Goal: Transaction & Acquisition: Purchase product/service

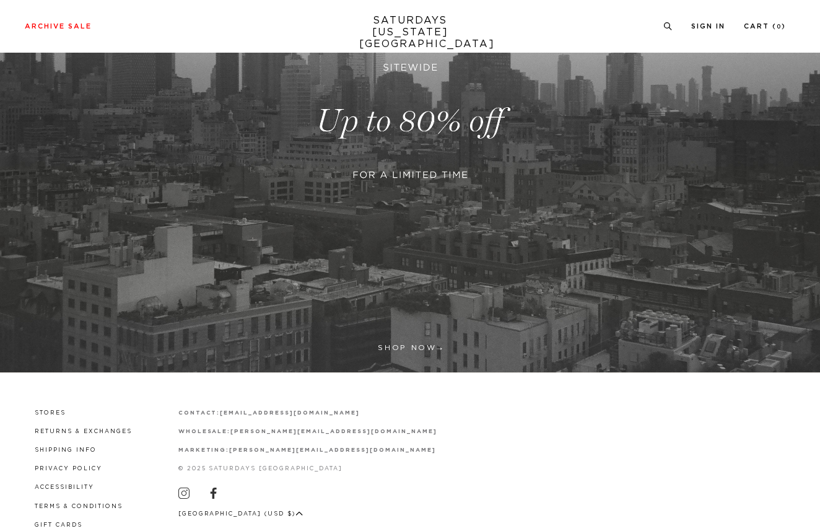
scroll to position [266, 0]
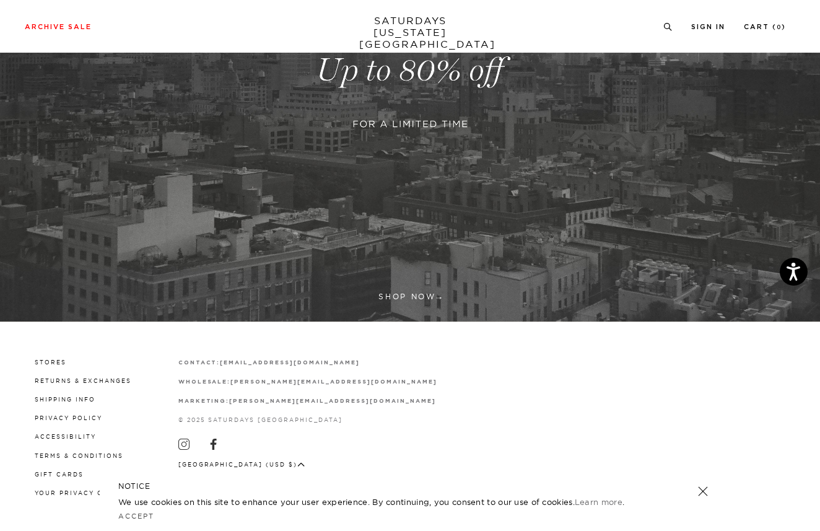
click at [402, 293] on link at bounding box center [410, 70] width 820 height 502
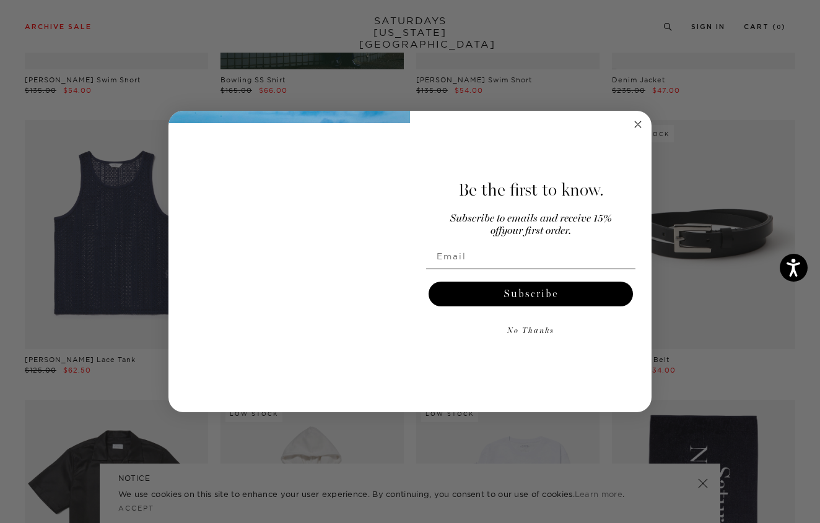
scroll to position [570, 0]
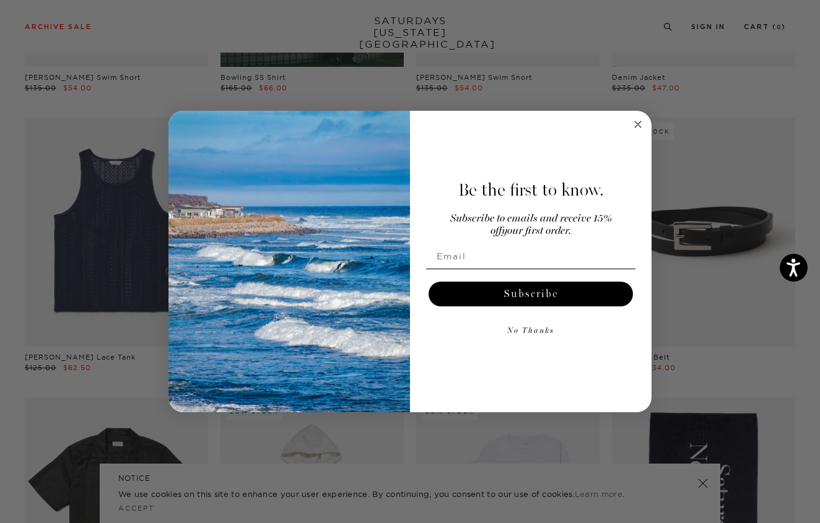
click at [638, 121] on circle "Close dialog" at bounding box center [638, 124] width 14 height 14
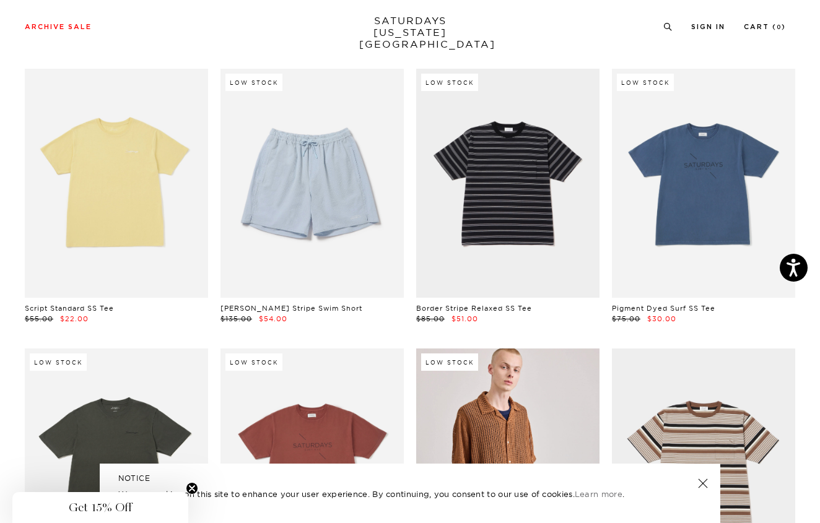
scroll to position [2019, 0]
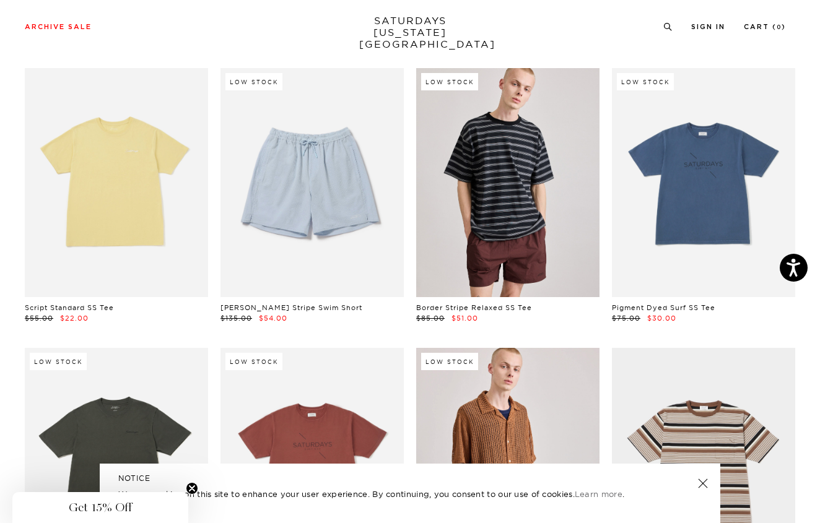
click at [532, 212] on link at bounding box center [507, 182] width 183 height 229
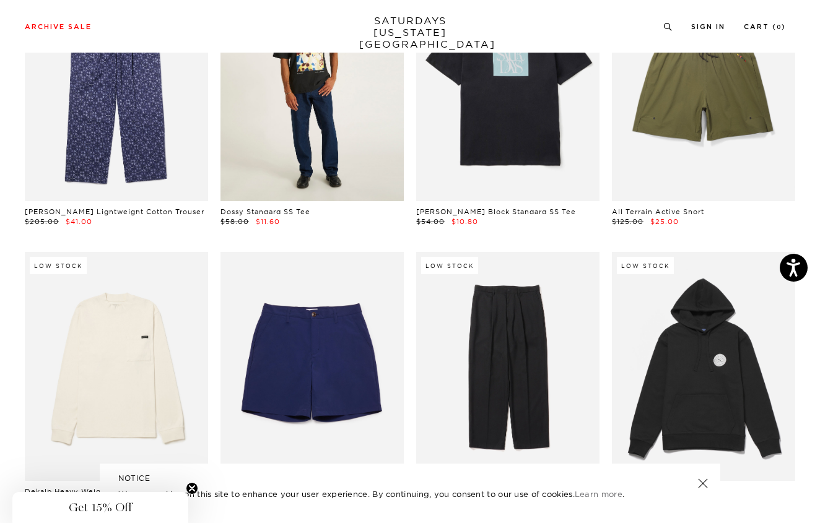
scroll to position [4980, 0]
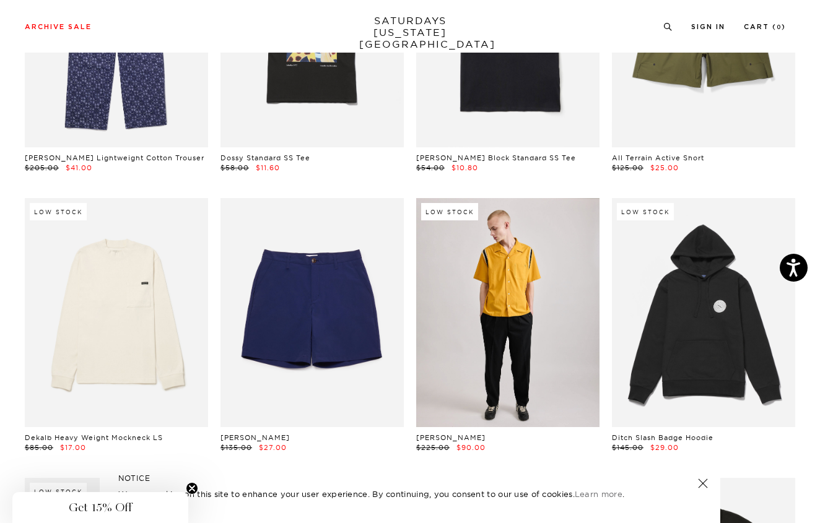
click at [534, 313] on link at bounding box center [507, 312] width 183 height 229
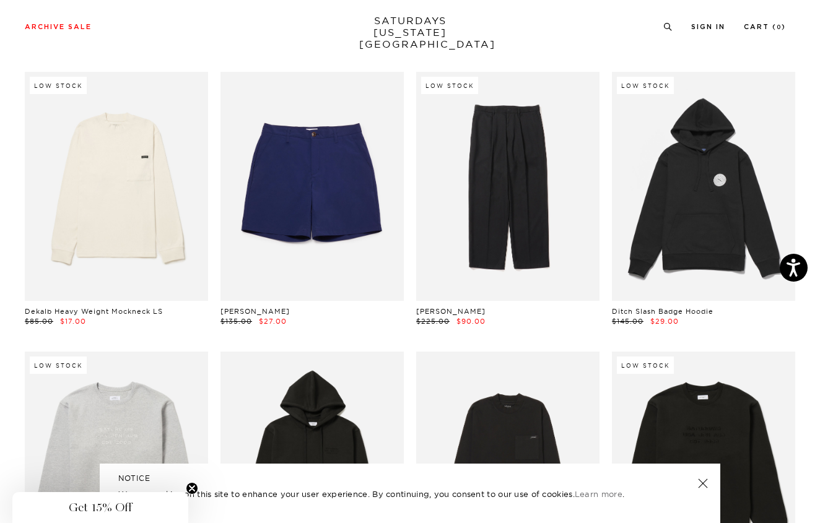
scroll to position [5205, 0]
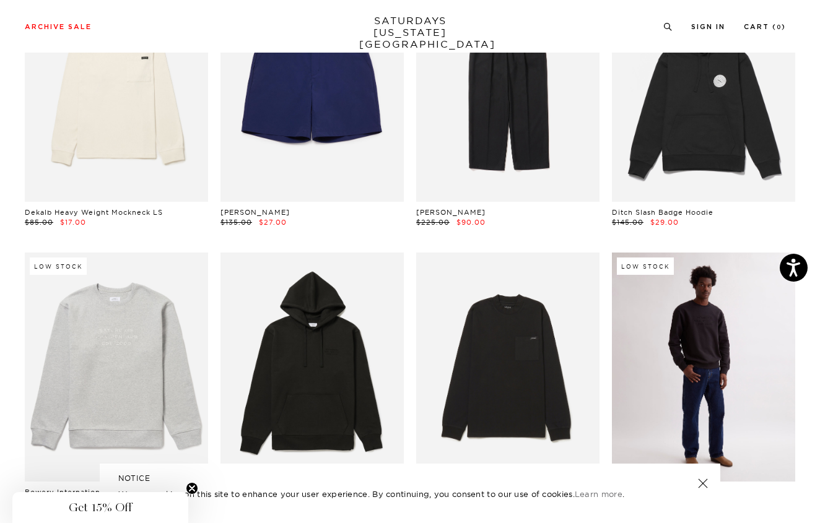
click at [655, 364] on link at bounding box center [703, 367] width 183 height 229
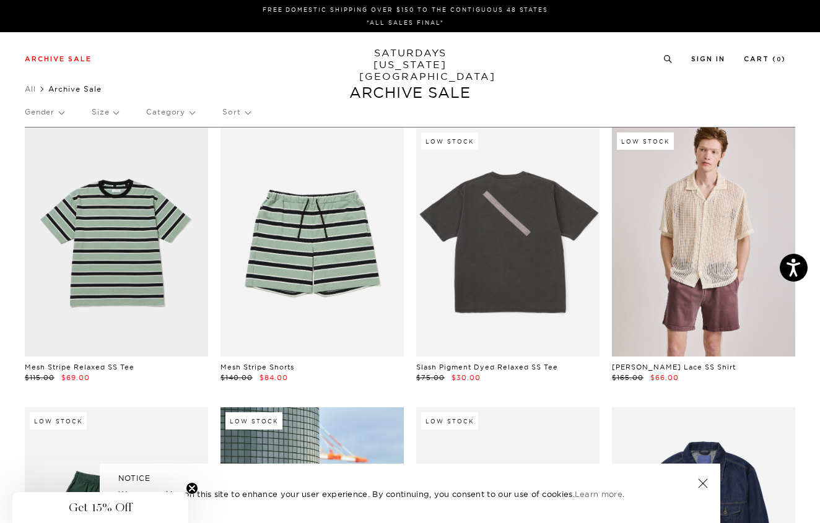
click at [115, 111] on p "Size" at bounding box center [105, 112] width 27 height 28
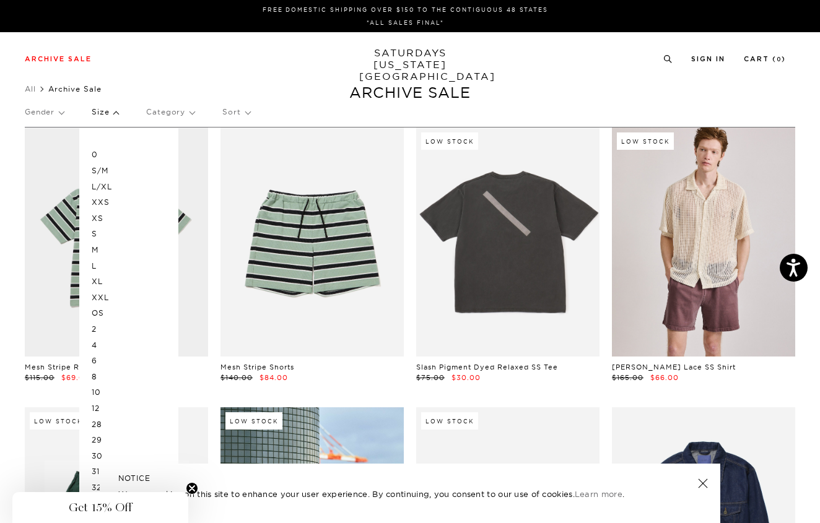
click at [92, 265] on p "L" at bounding box center [129, 266] width 74 height 16
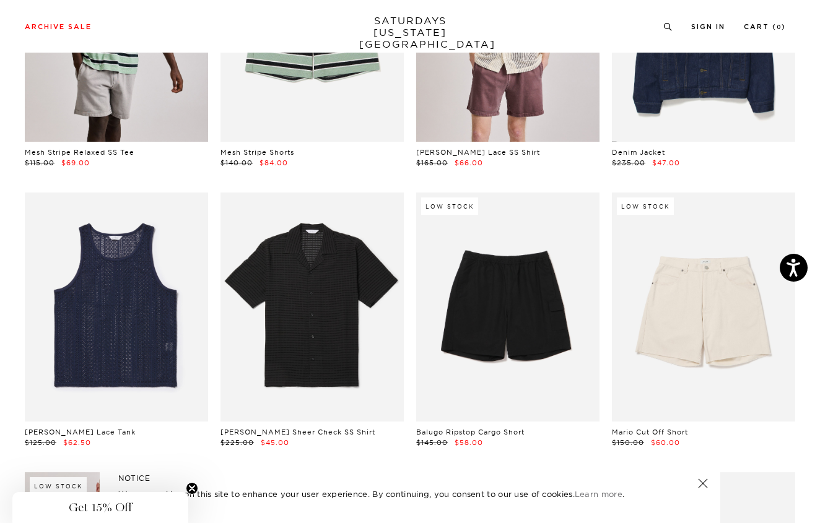
scroll to position [278, 0]
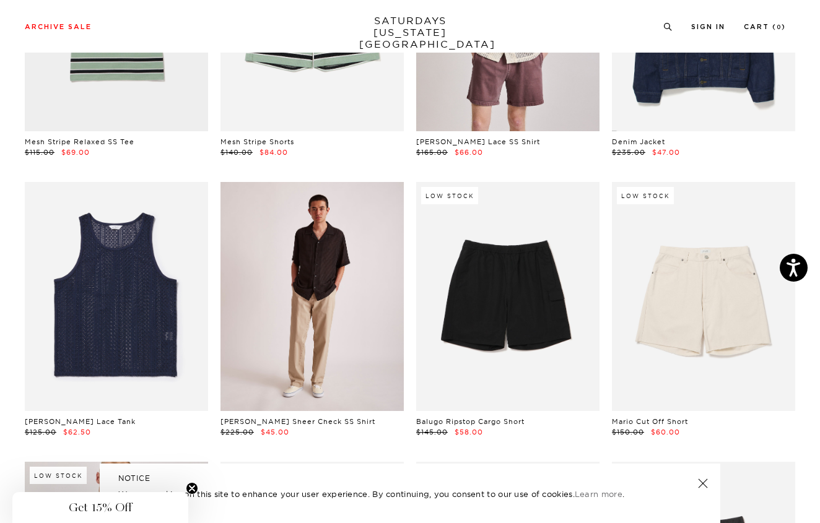
click at [306, 317] on link at bounding box center [312, 296] width 183 height 229
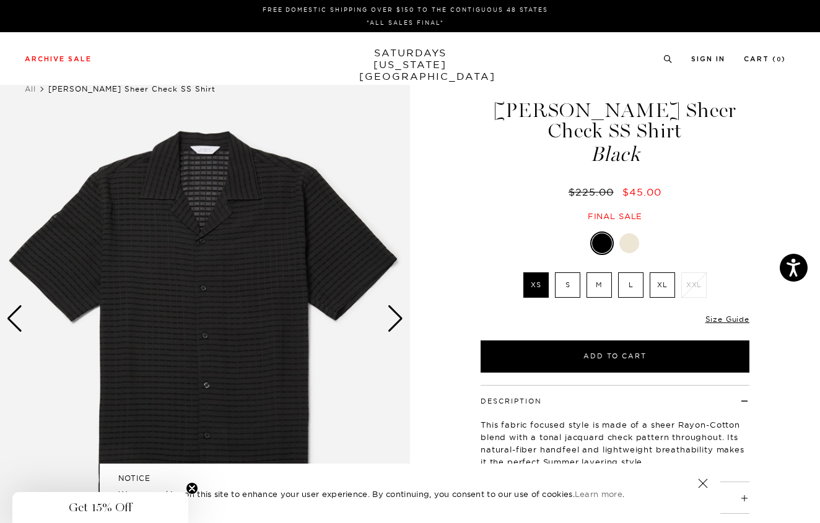
click at [398, 326] on div "Next slide" at bounding box center [395, 318] width 17 height 27
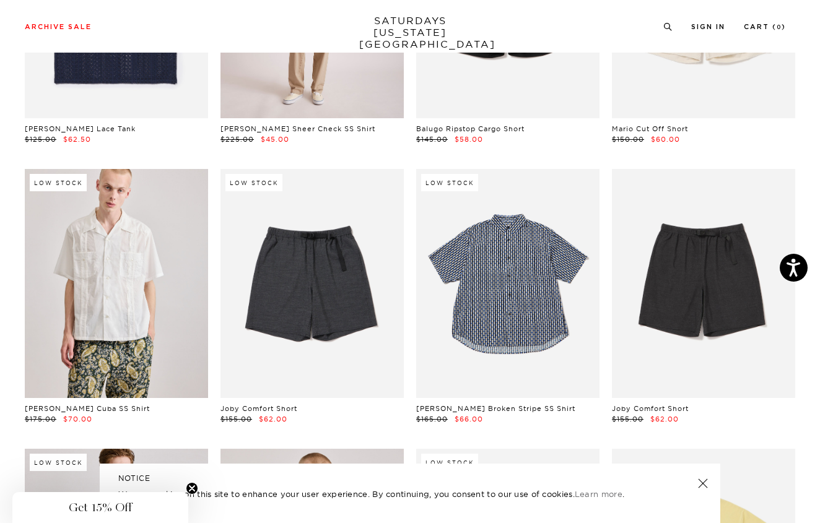
scroll to position [650, 0]
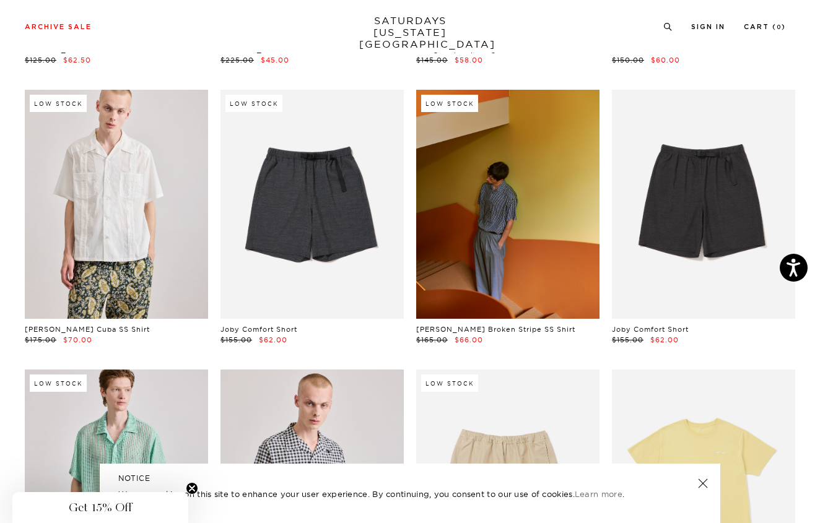
click at [487, 243] on link at bounding box center [507, 204] width 183 height 229
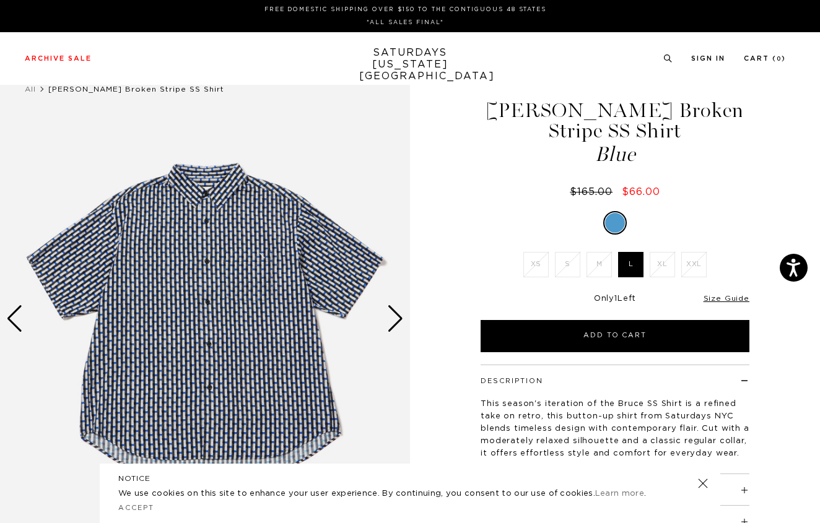
click at [398, 319] on div "Next slide" at bounding box center [395, 318] width 17 height 27
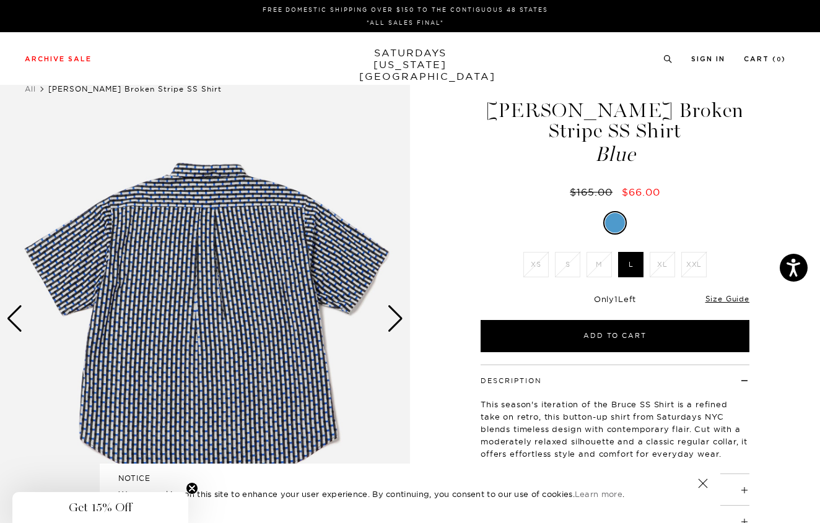
click at [398, 319] on div "Next slide" at bounding box center [395, 318] width 17 height 27
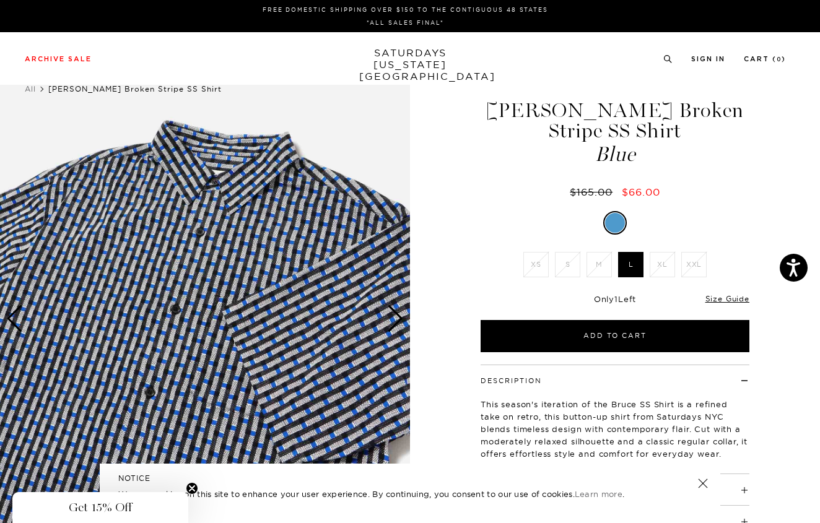
click at [398, 319] on div "Next slide" at bounding box center [395, 318] width 17 height 27
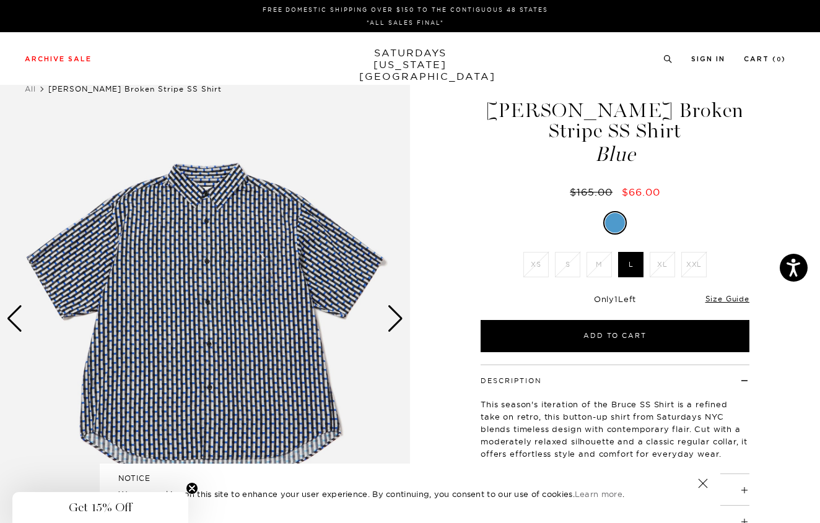
click at [398, 319] on div "Next slide" at bounding box center [395, 318] width 17 height 27
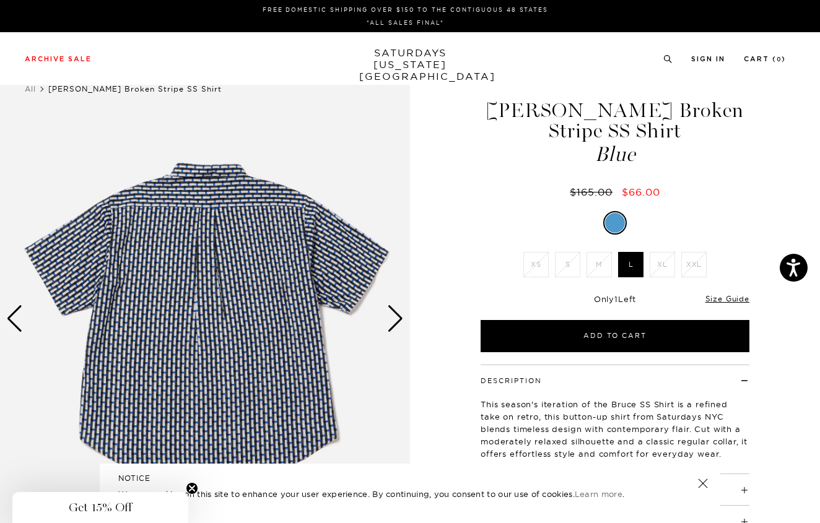
click at [398, 319] on div "Next slide" at bounding box center [395, 318] width 17 height 27
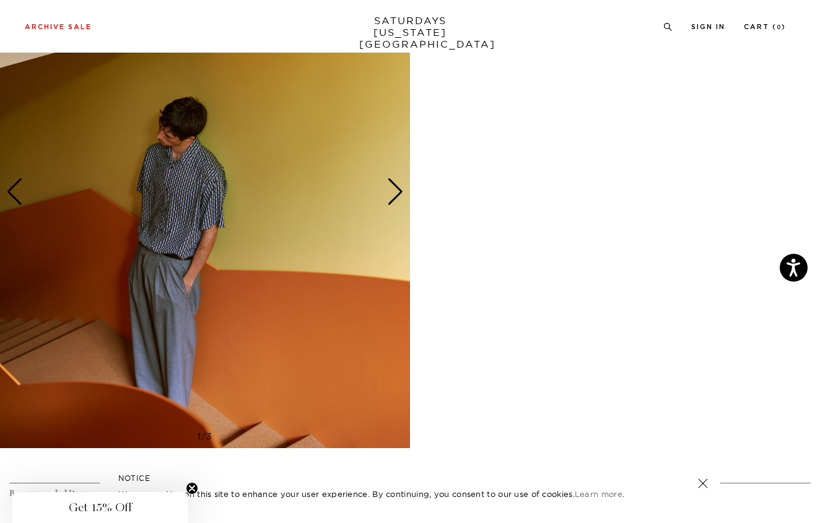
scroll to position [640, 0]
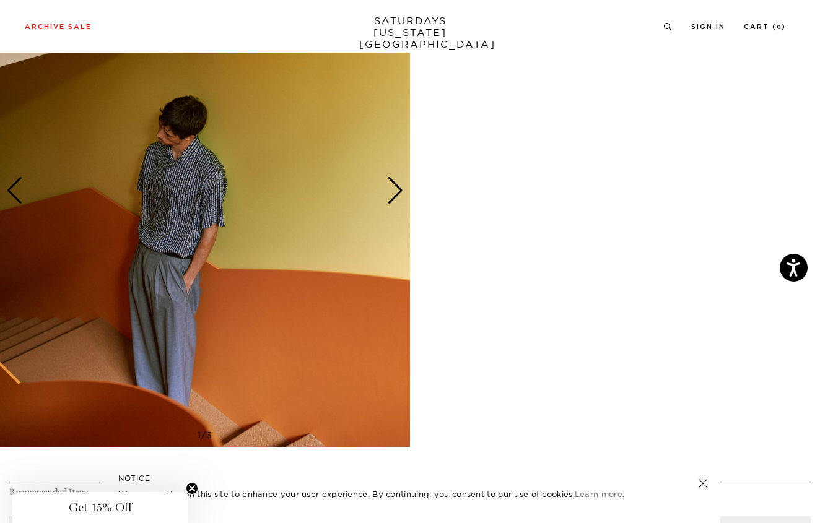
click at [394, 193] on div "Next slide" at bounding box center [395, 190] width 17 height 27
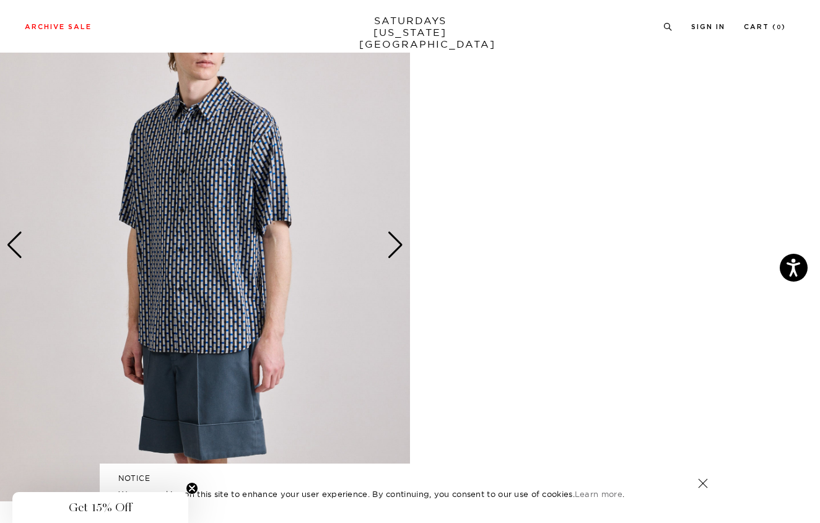
scroll to position [582, 0]
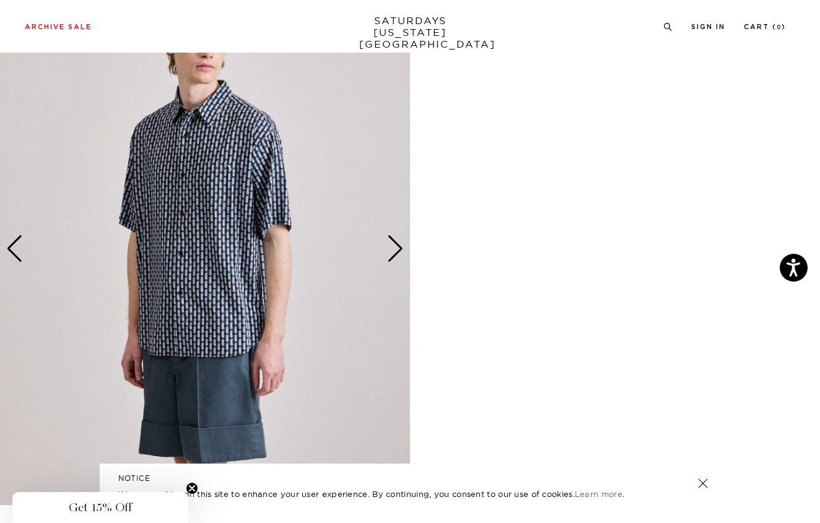
click at [399, 260] on div "Next slide" at bounding box center [395, 248] width 17 height 27
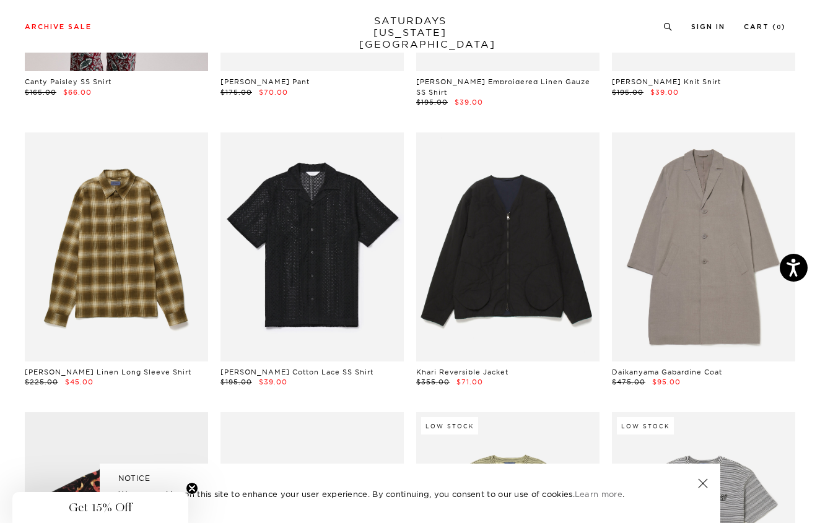
scroll to position [1722, 0]
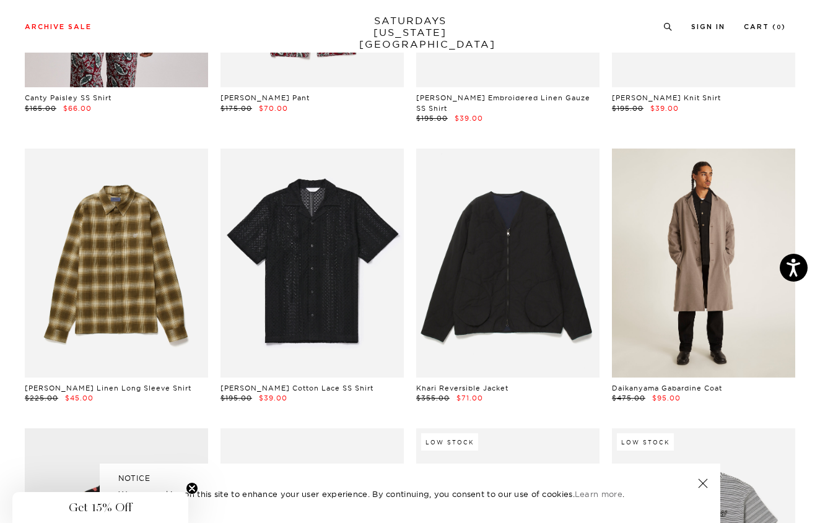
click at [666, 252] on link at bounding box center [703, 263] width 183 height 229
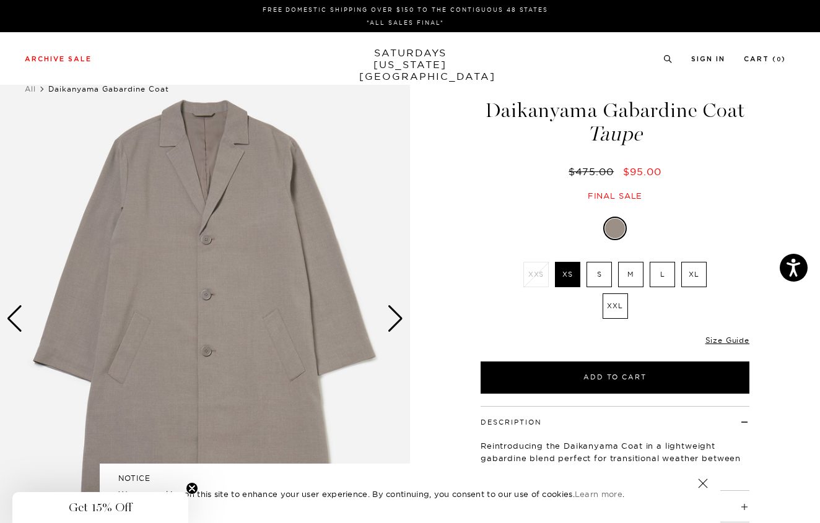
click at [396, 320] on div "Next slide" at bounding box center [395, 318] width 17 height 27
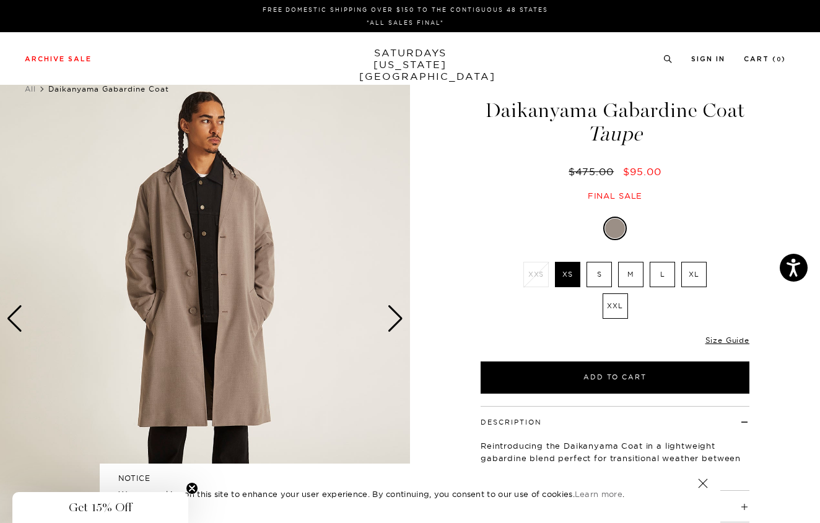
click at [396, 320] on div "Next slide" at bounding box center [395, 318] width 17 height 27
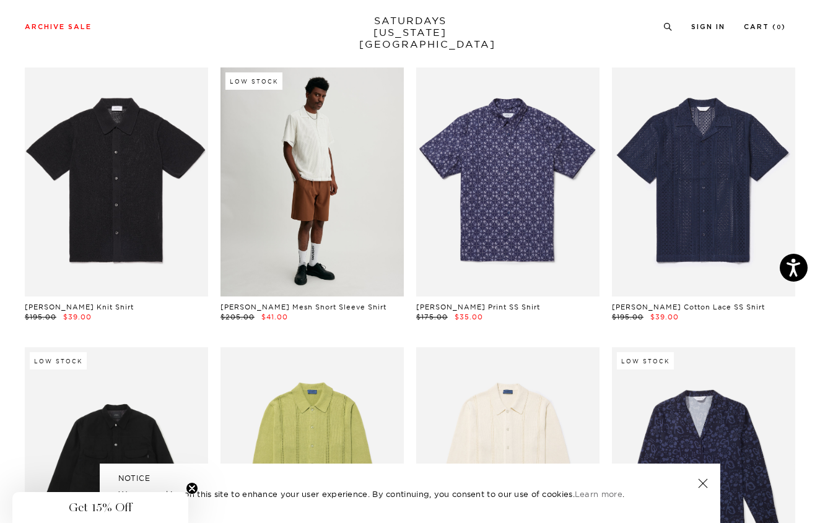
scroll to position [2550, 0]
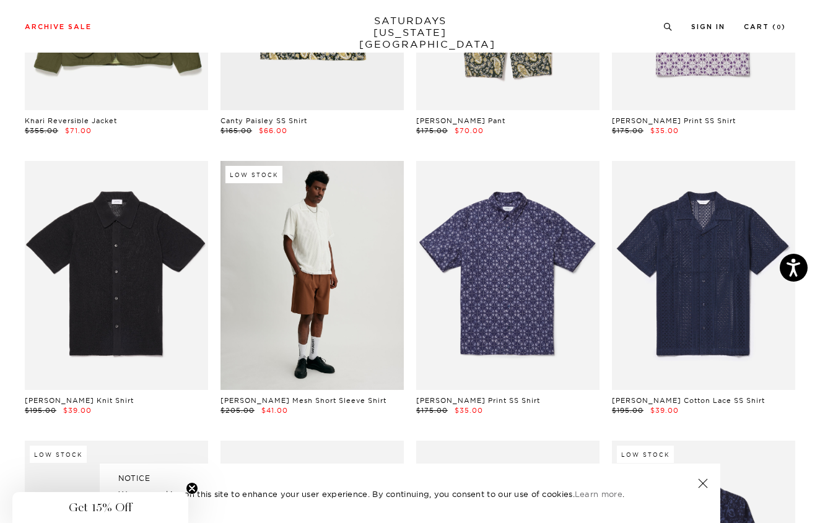
click at [293, 305] on link at bounding box center [312, 275] width 183 height 229
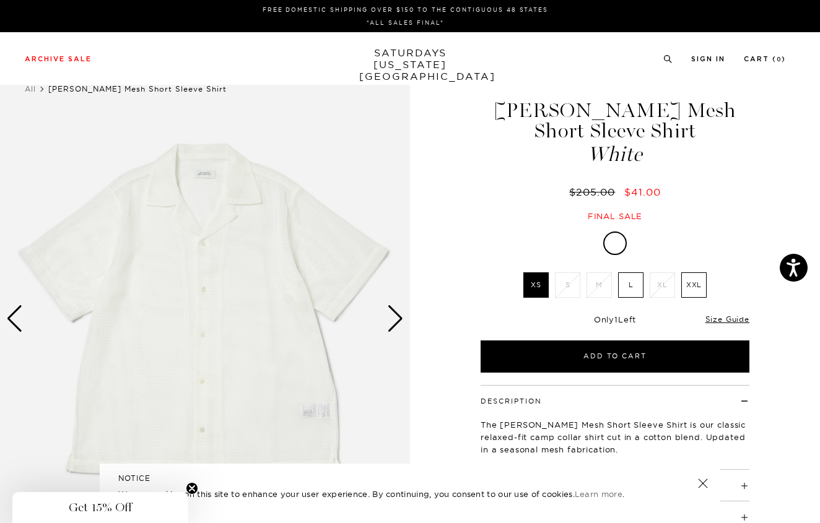
click at [399, 323] on div "Next slide" at bounding box center [395, 318] width 17 height 27
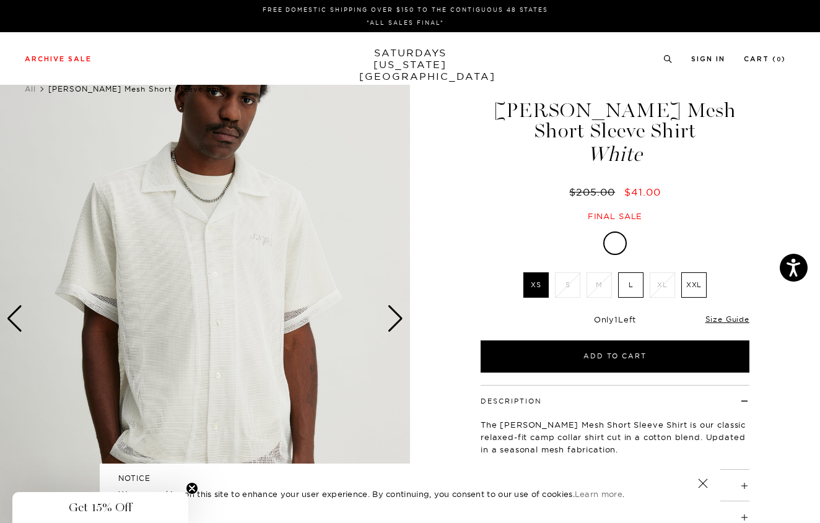
click at [399, 323] on div "Next slide" at bounding box center [395, 318] width 17 height 27
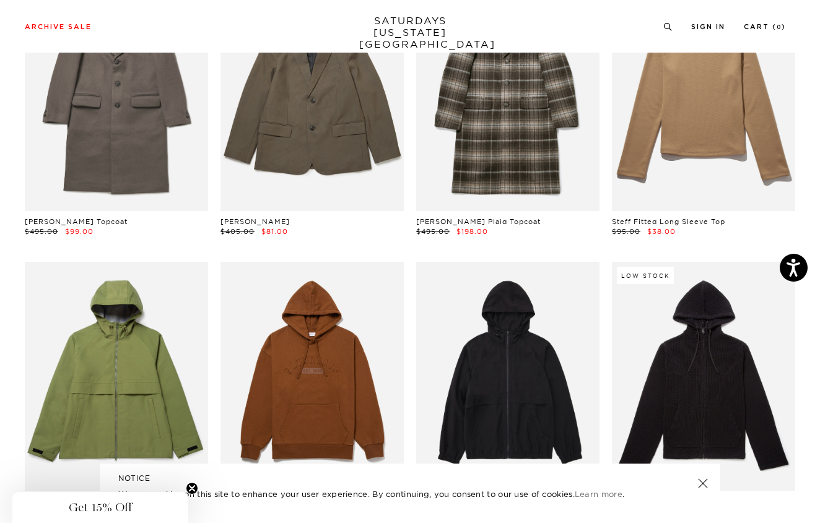
scroll to position [3364, 0]
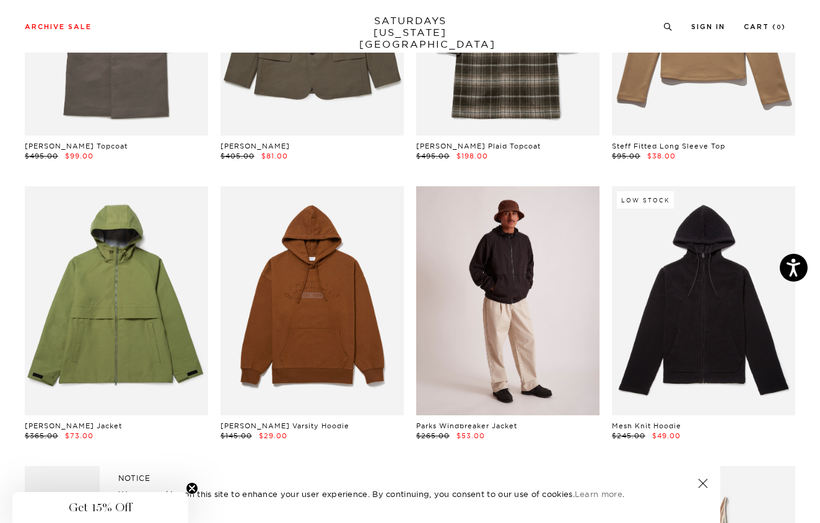
click at [535, 331] on link at bounding box center [507, 300] width 183 height 229
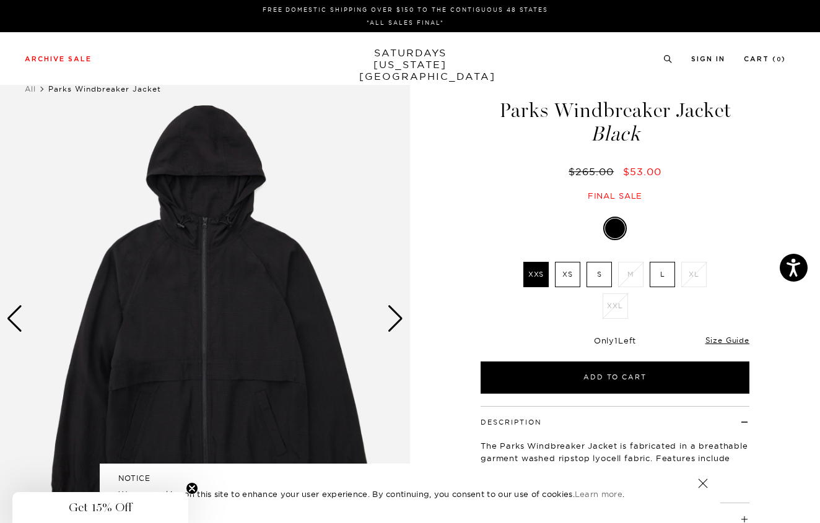
click at [400, 320] on div "Next slide" at bounding box center [395, 318] width 17 height 27
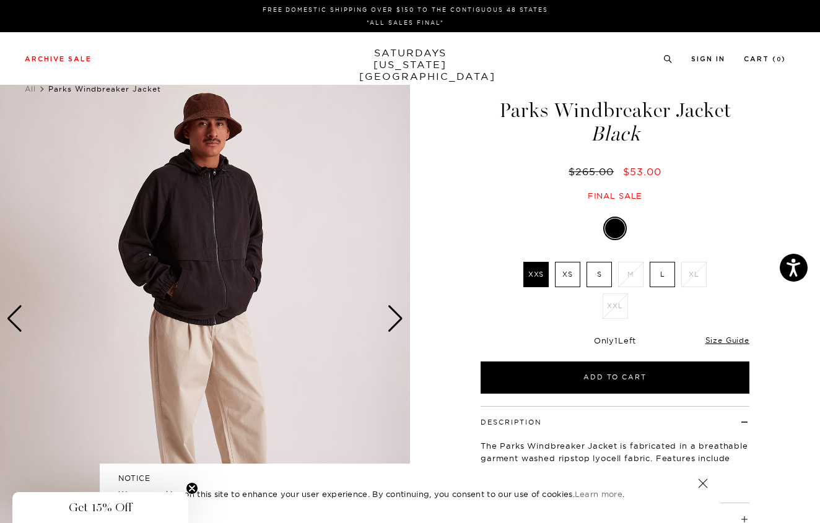
click at [400, 320] on div "Next slide" at bounding box center [395, 318] width 17 height 27
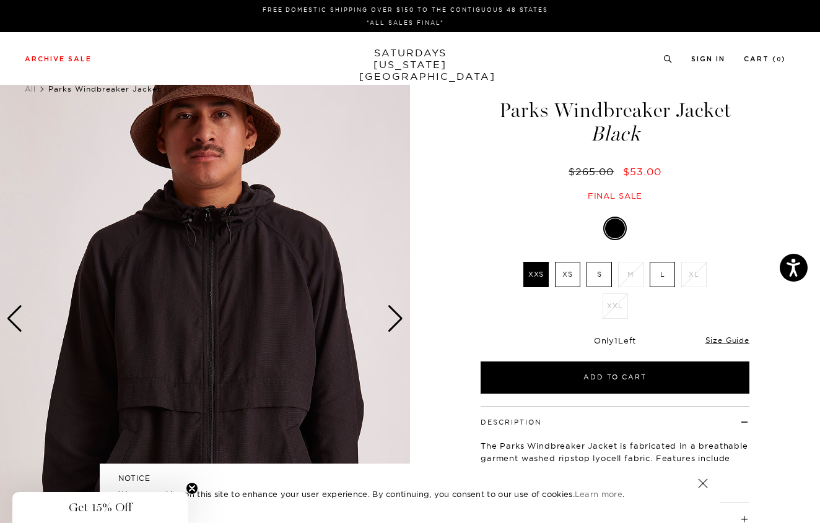
click at [400, 320] on div "Next slide" at bounding box center [395, 318] width 17 height 27
click at [395, 319] on div "Next slide" at bounding box center [395, 318] width 17 height 27
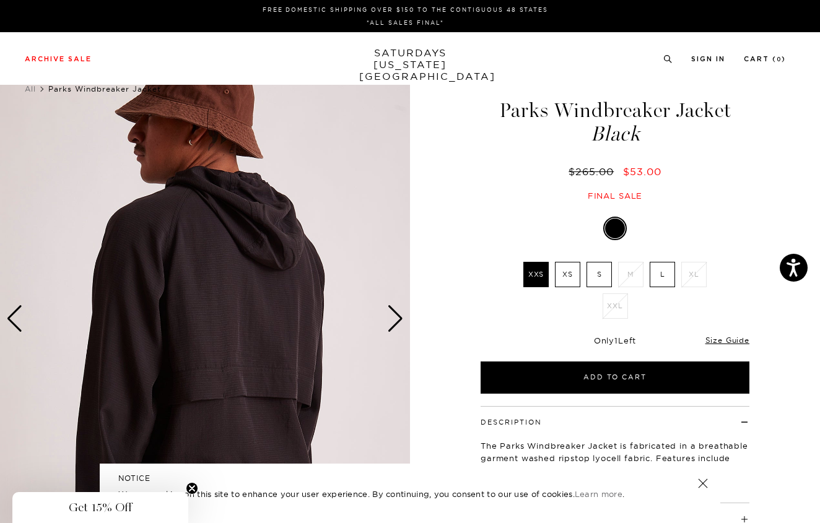
click at [395, 319] on div "Next slide" at bounding box center [395, 318] width 17 height 27
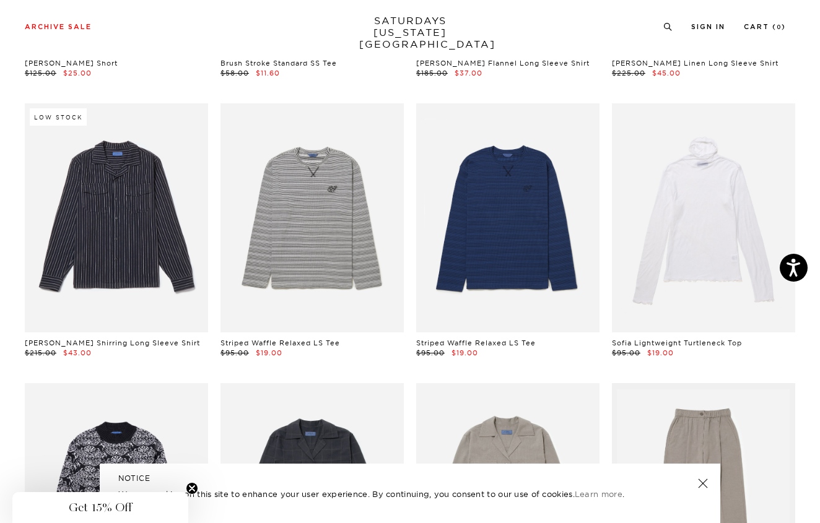
scroll to position [4848, 2]
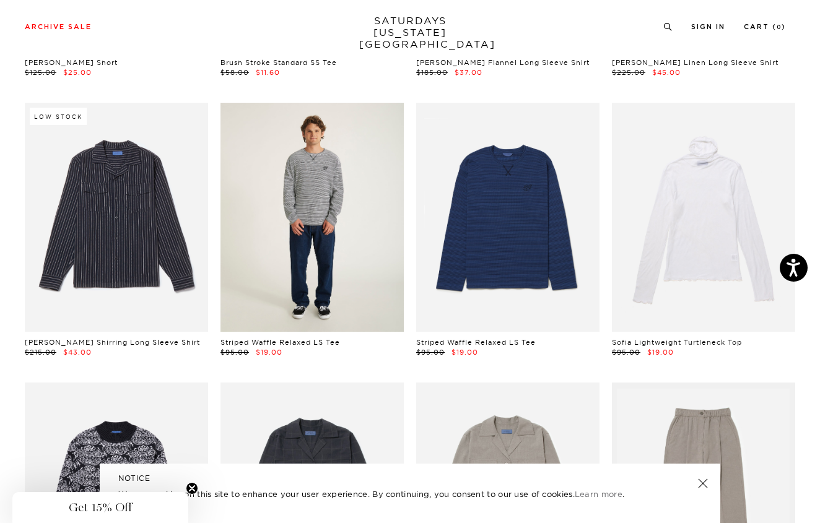
click at [358, 277] on link at bounding box center [312, 217] width 183 height 229
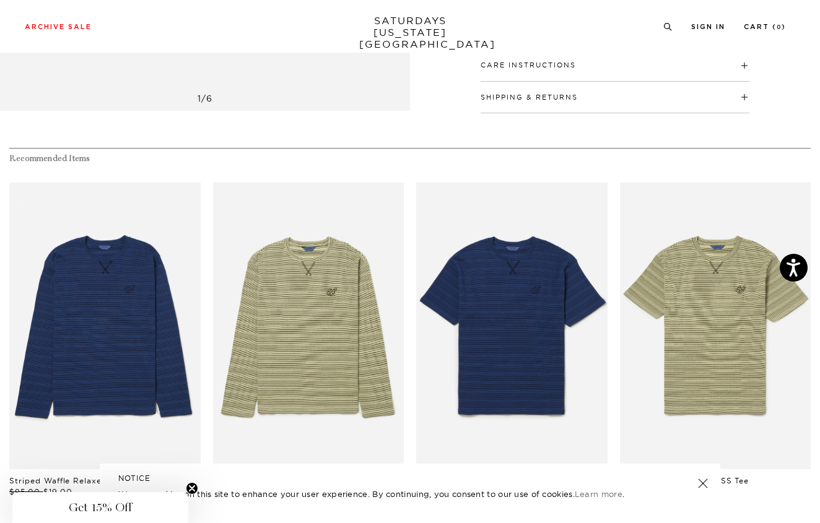
scroll to position [675, 0]
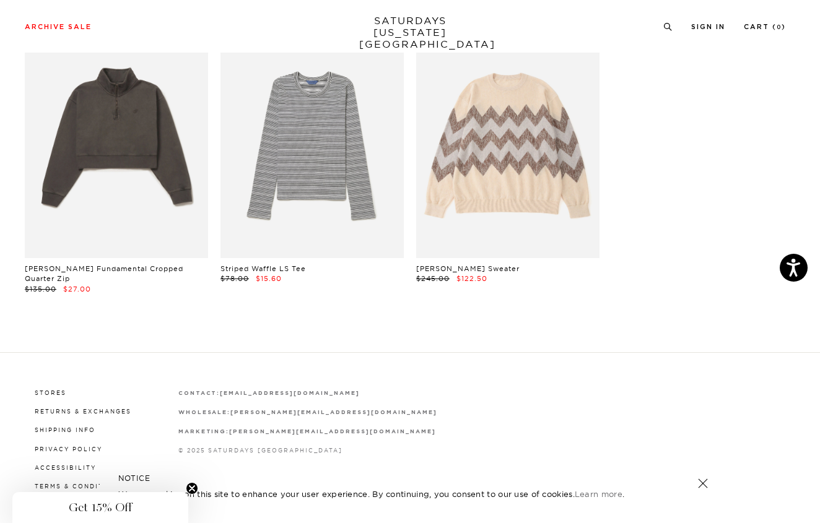
scroll to position [5501, 2]
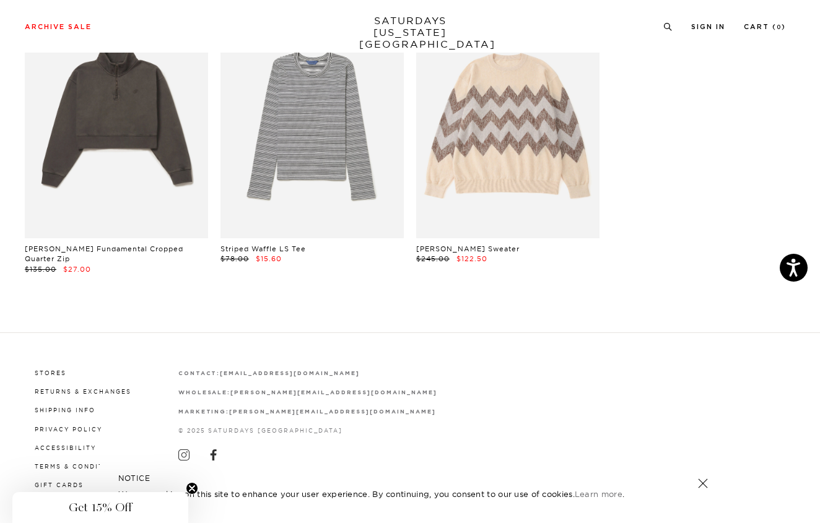
click at [304, 409] on strong "[PERSON_NAME][EMAIL_ADDRESS][DOMAIN_NAME]" at bounding box center [332, 412] width 206 height 6
click at [178, 450] on icon at bounding box center [183, 455] width 11 height 11
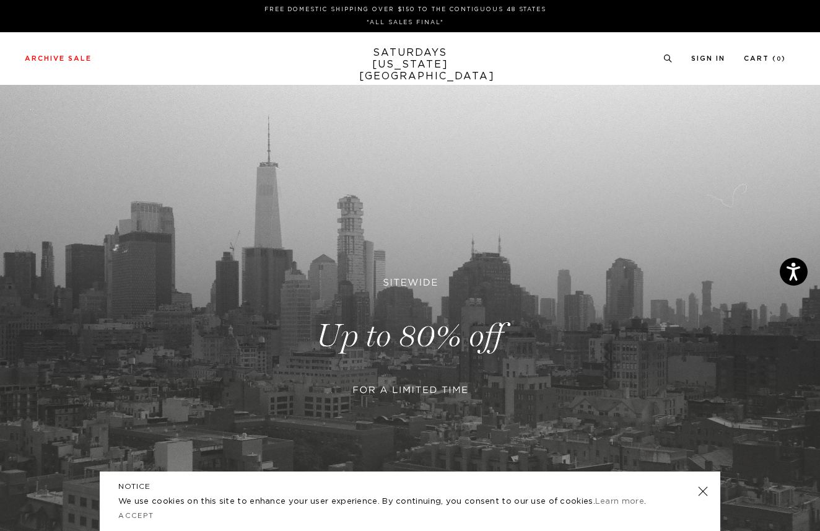
click at [55, 20] on p "*ALL SALES FINAL*" at bounding box center [405, 22] width 751 height 9
